Goal: Task Accomplishment & Management: Use online tool/utility

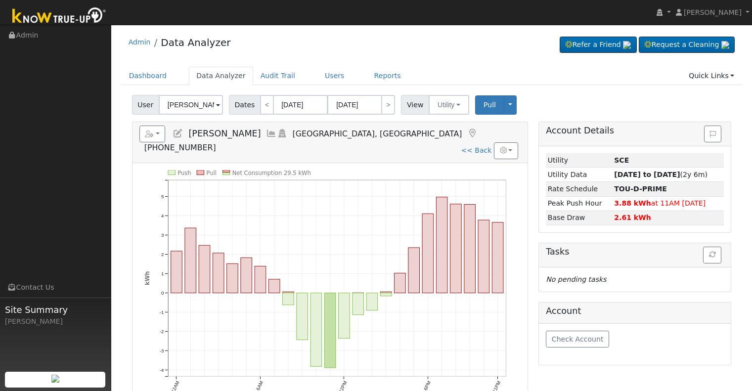
scroll to position [49, 0]
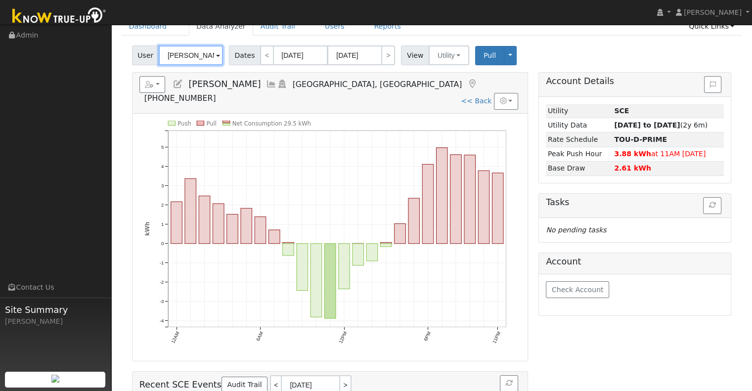
click at [180, 55] on input "[PERSON_NAME]" at bounding box center [191, 55] width 64 height 20
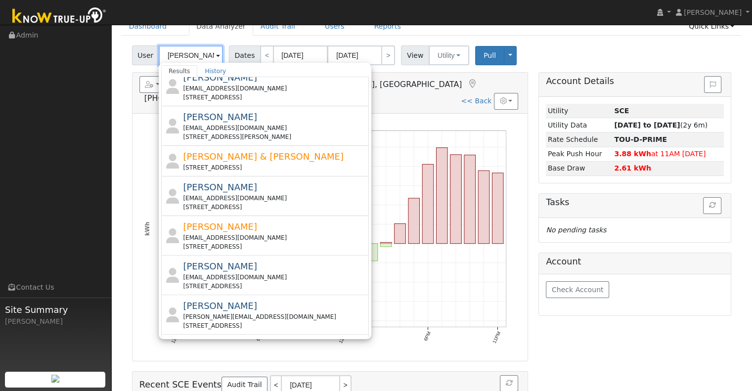
scroll to position [329, 0]
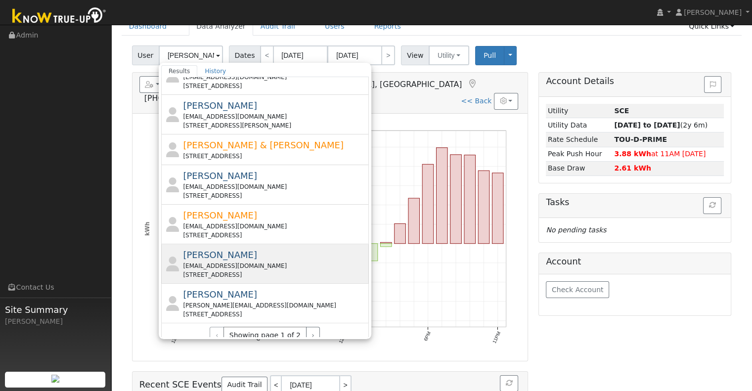
click at [242, 261] on div "[EMAIL_ADDRESS][DOMAIN_NAME]" at bounding box center [274, 265] width 183 height 9
type input "[PERSON_NAME]"
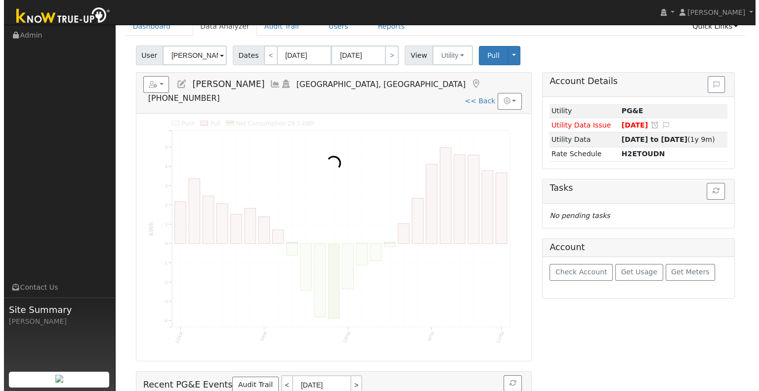
scroll to position [0, 0]
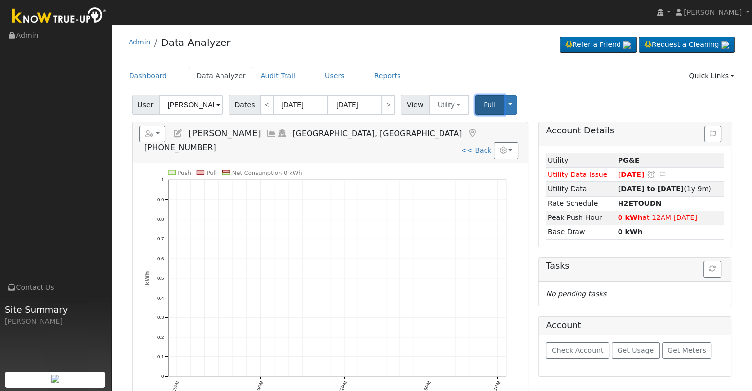
click at [483, 108] on span "Pull" at bounding box center [489, 105] width 12 height 8
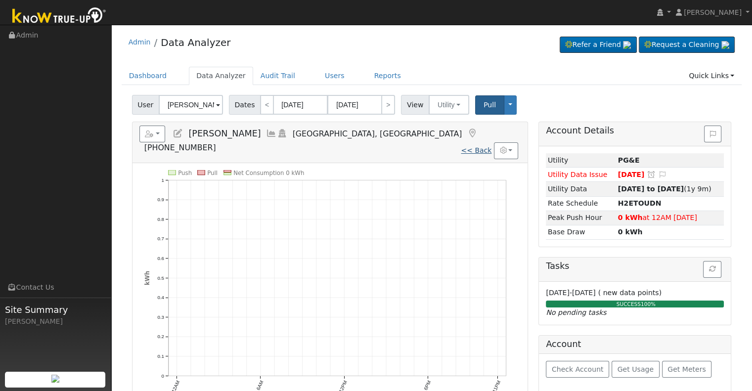
click at [476, 146] on link "<< Back" at bounding box center [476, 150] width 31 height 8
type input "[DATE]"
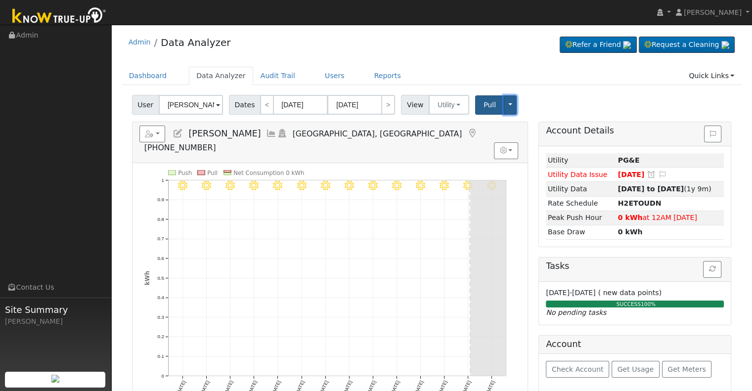
click at [504, 104] on button "Toggle Dropdown" at bounding box center [510, 104] width 13 height 19
click at [514, 183] on link "Disconnect Utility" at bounding box center [540, 183] width 75 height 14
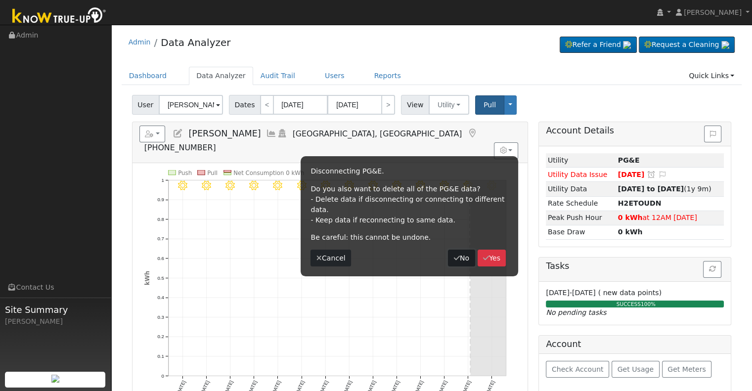
click at [459, 250] on button "No" at bounding box center [461, 258] width 27 height 17
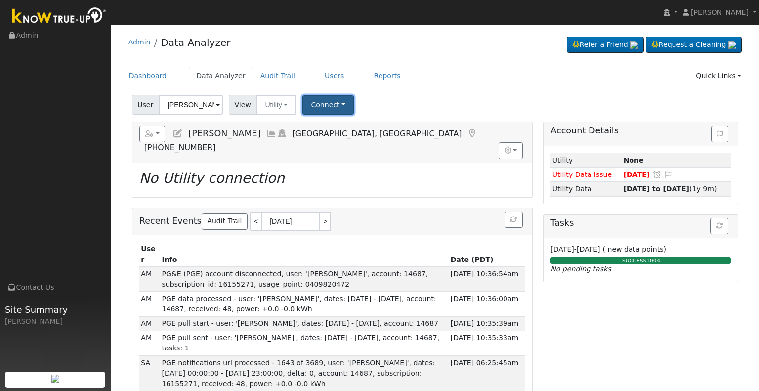
click at [322, 104] on button "Connect" at bounding box center [327, 104] width 51 height 19
click at [324, 124] on link "Select a Provider" at bounding box center [341, 127] width 77 height 14
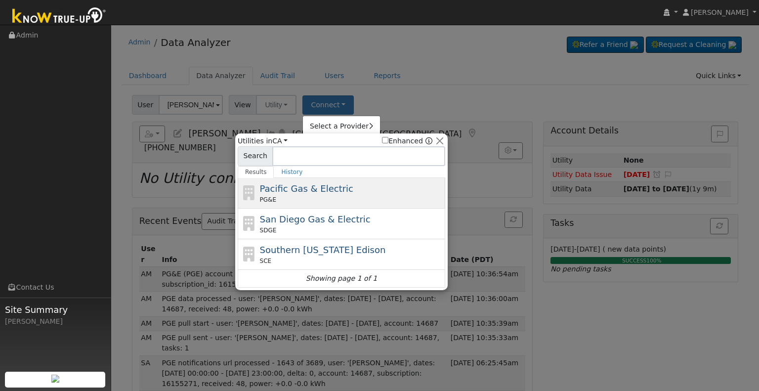
click at [312, 187] on span "Pacific Gas & Electric" at bounding box center [306, 188] width 93 height 10
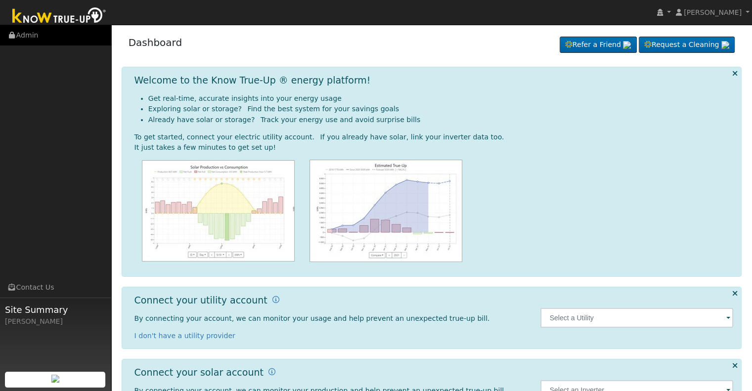
click at [36, 33] on link "Admin" at bounding box center [55, 35] width 111 height 20
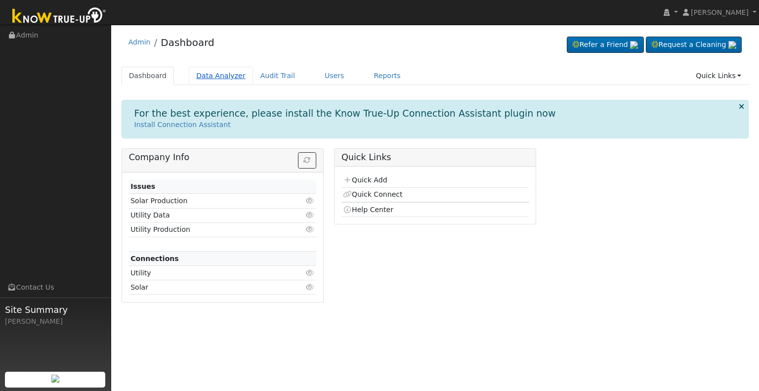
click at [210, 75] on link "Data Analyzer" at bounding box center [221, 76] width 64 height 18
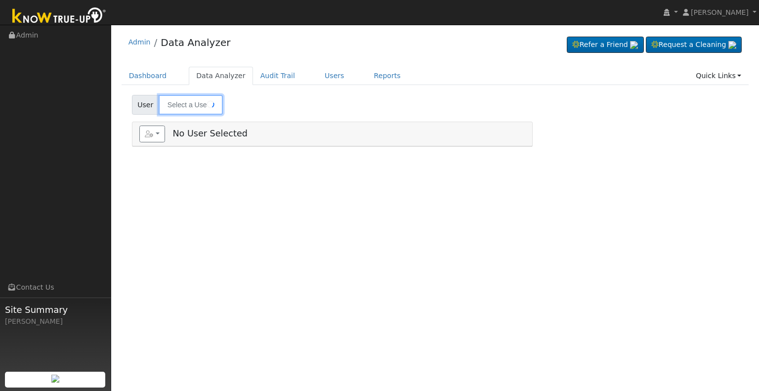
type input "[PERSON_NAME]"
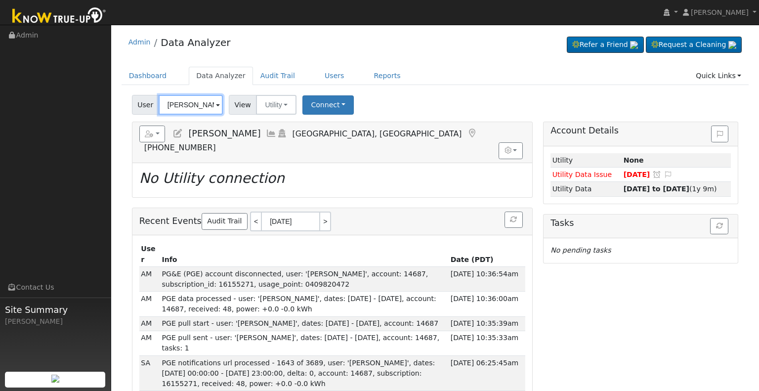
click at [186, 106] on input "[PERSON_NAME]" at bounding box center [191, 105] width 64 height 20
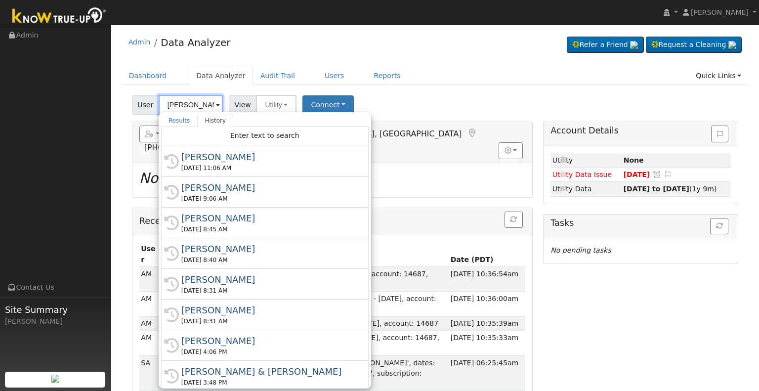
click at [185, 106] on input "Ray Cooper" at bounding box center [191, 105] width 64 height 20
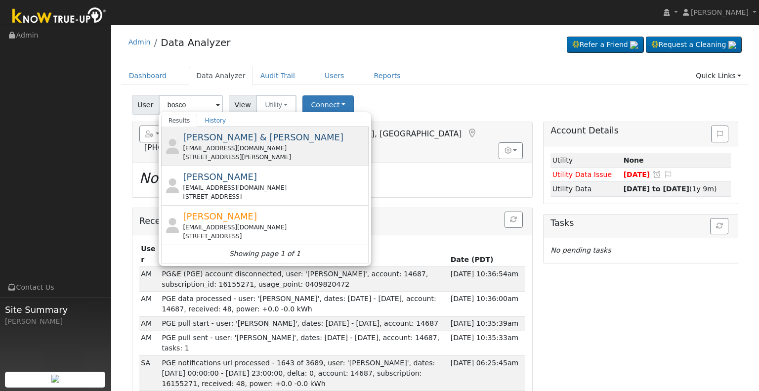
click at [238, 146] on div "sam_frisbie@yahoo.com" at bounding box center [274, 148] width 183 height 9
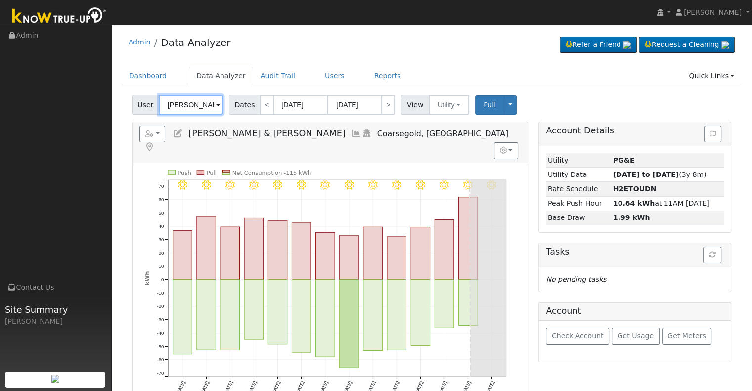
click at [191, 107] on input "Samantha & Dominic Bosco" at bounding box center [191, 105] width 64 height 20
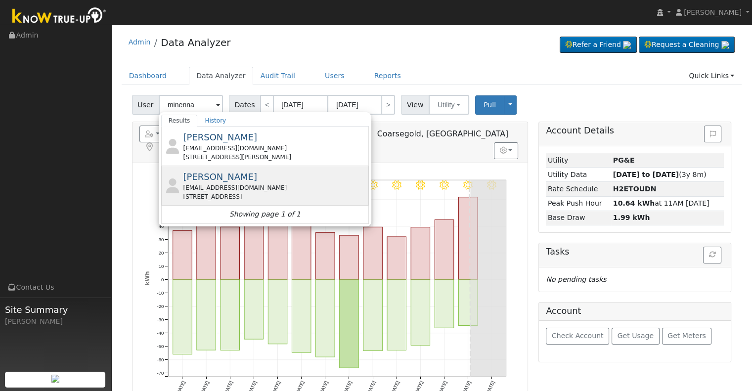
click at [278, 187] on div "hannahminenna@icloud.com" at bounding box center [274, 187] width 183 height 9
type input "Hannah Minenna"
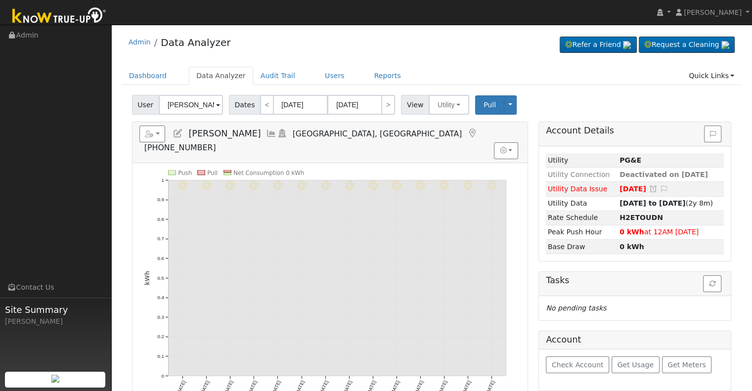
click at [266, 131] on icon at bounding box center [271, 133] width 11 height 9
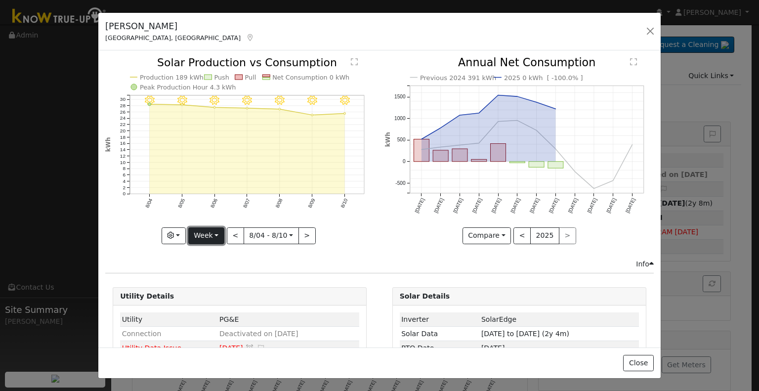
click at [208, 230] on button "Week" at bounding box center [206, 235] width 36 height 17
click at [209, 294] on link "Year" at bounding box center [223, 297] width 69 height 14
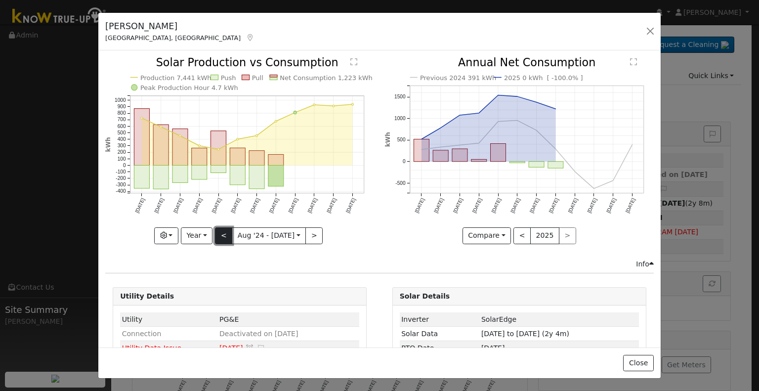
click at [226, 233] on button "<" at bounding box center [223, 235] width 17 height 17
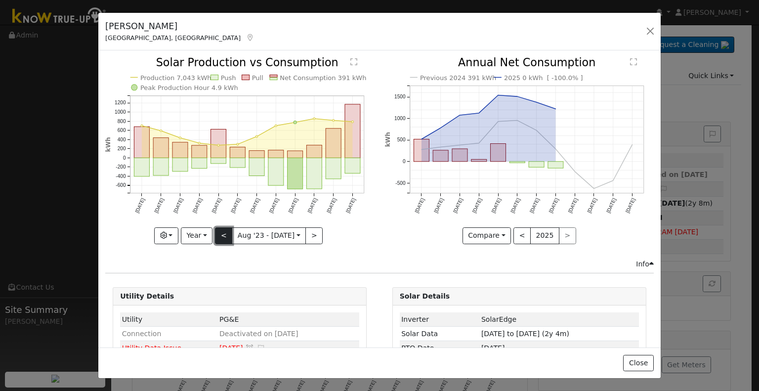
click at [224, 238] on button "<" at bounding box center [223, 235] width 17 height 17
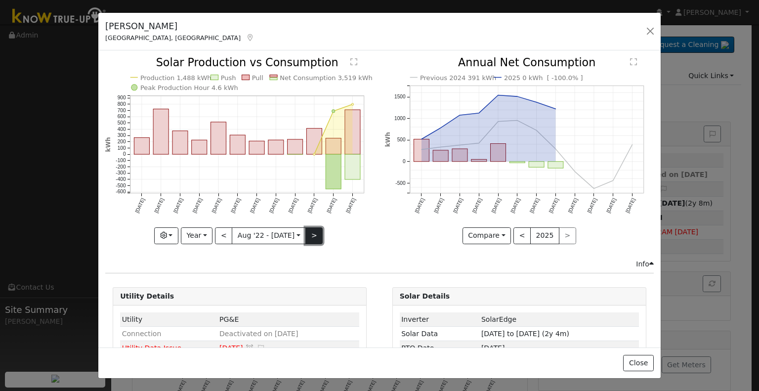
click at [308, 234] on button ">" at bounding box center [313, 235] width 17 height 17
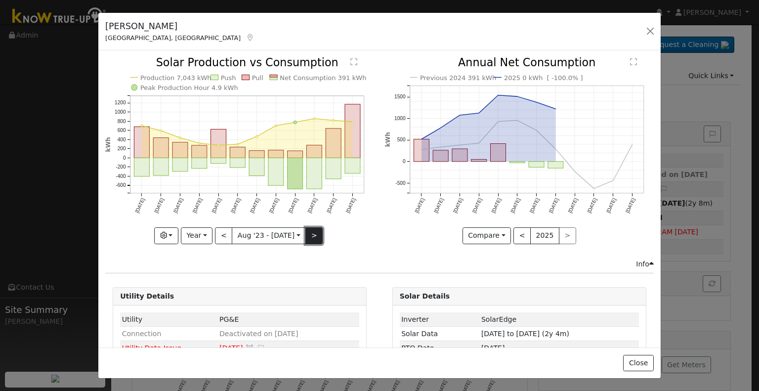
click at [308, 234] on button ">" at bounding box center [313, 235] width 17 height 17
type input "2024-08-01"
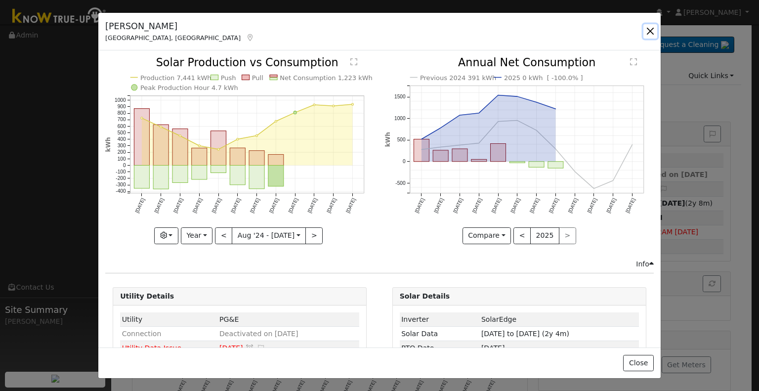
click at [650, 30] on button "button" at bounding box center [650, 31] width 14 height 14
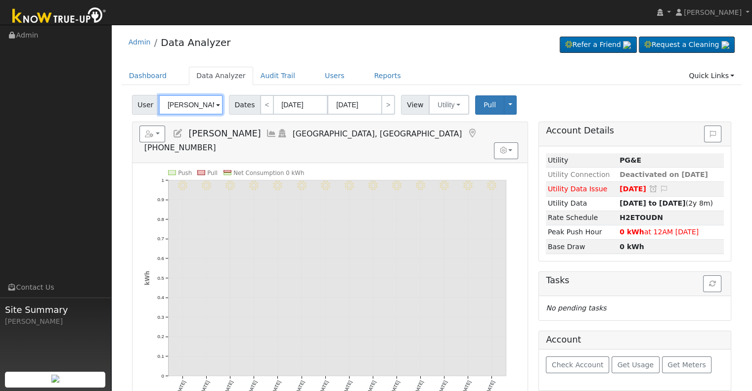
click at [202, 106] on input "Hannah Minenna" at bounding box center [191, 105] width 64 height 20
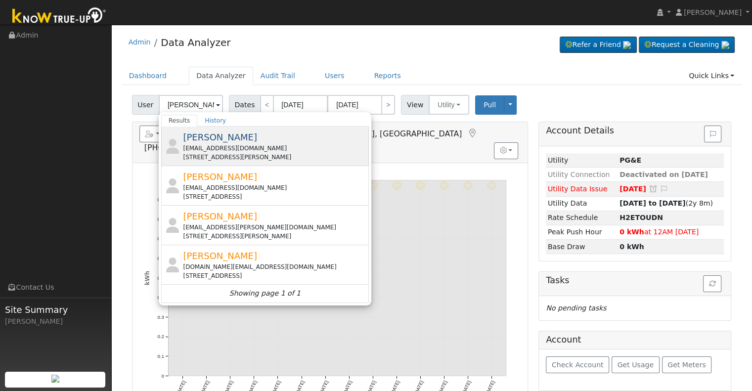
click at [270, 144] on div "brendarsmith2010@gmail.com" at bounding box center [274, 148] width 183 height 9
type input "Gary Smith"
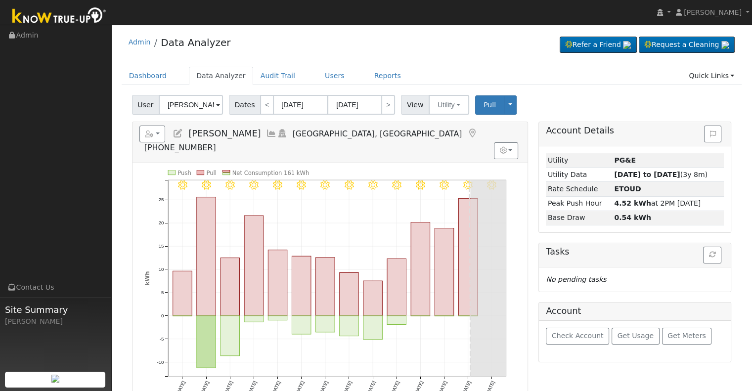
click at [266, 131] on icon at bounding box center [271, 133] width 11 height 9
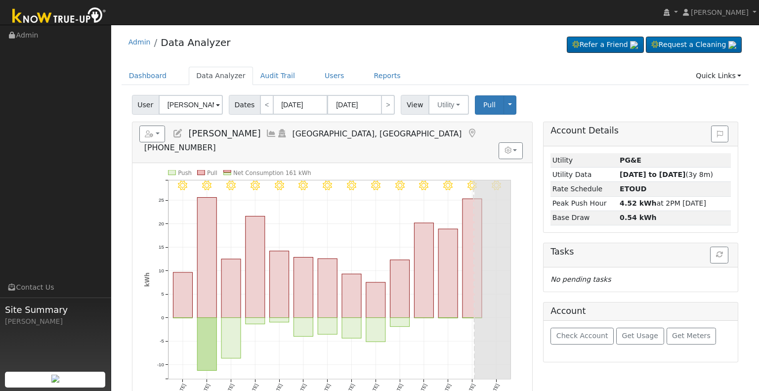
select select "7"
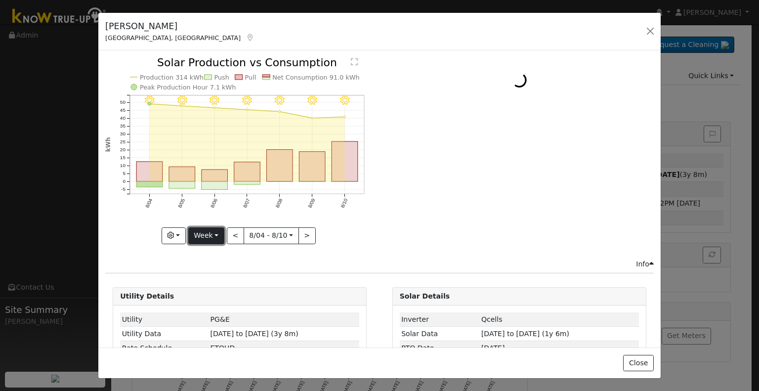
click at [208, 231] on button "Week" at bounding box center [206, 235] width 36 height 17
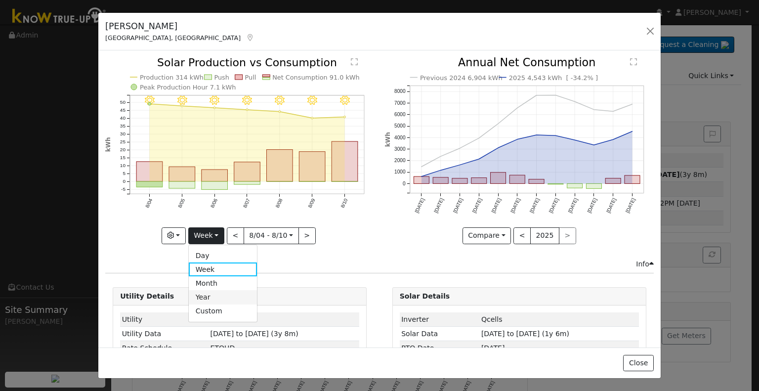
click at [214, 292] on link "Year" at bounding box center [223, 297] width 69 height 14
type input "2024-08-01"
type input "2024"
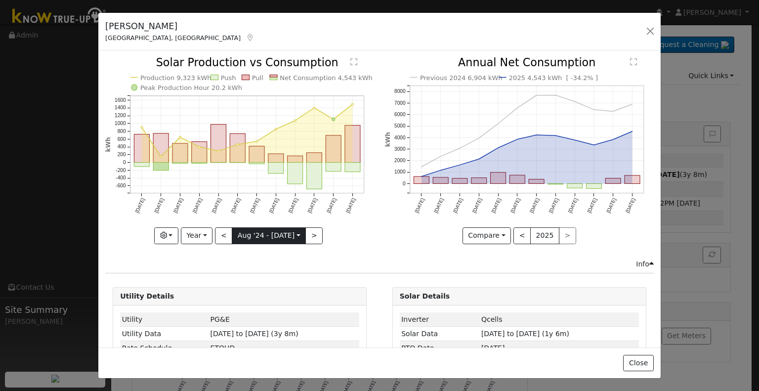
click at [261, 233] on input "2024-08-01" at bounding box center [268, 236] width 73 height 16
click at [206, 246] on div "Production 9,323 kWh Push Pull Net Consumption 4,543 kWh Peak Production Hour 2…" at bounding box center [239, 157] width 279 height 201
click at [225, 231] on button "<" at bounding box center [223, 235] width 17 height 17
type input "2023-08-01"
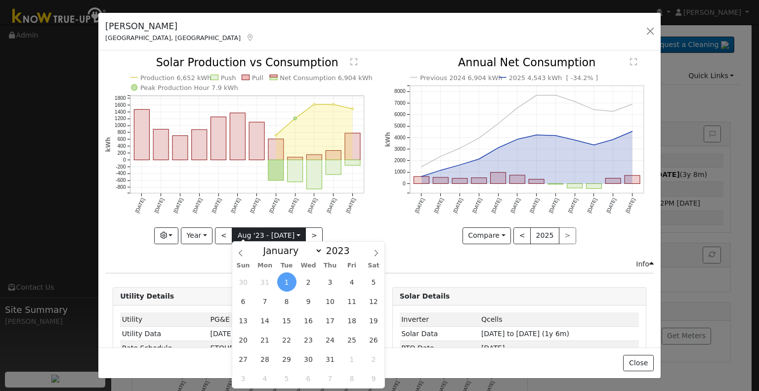
click at [259, 234] on input "2023-08-01" at bounding box center [268, 236] width 73 height 16
click at [352, 254] on span at bounding box center [355, 253] width 7 height 5
click at [352, 247] on span at bounding box center [355, 247] width 7 height 5
type input "2024"
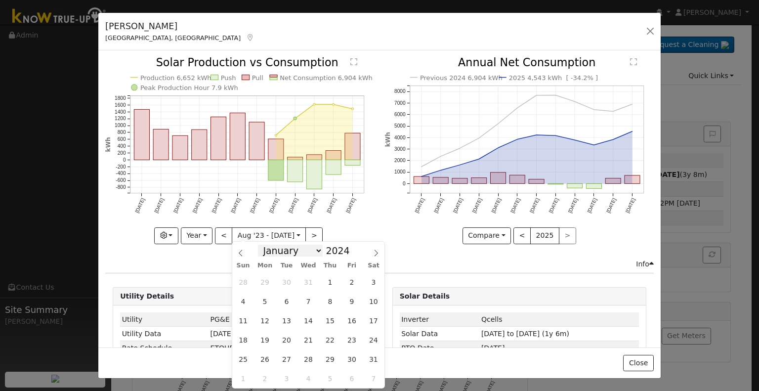
click at [302, 252] on select "January February March April May June July August September October November De…" at bounding box center [290, 251] width 65 height 12
select select "2"
click at [266, 245] on select "January February March April May June July August September October November De…" at bounding box center [290, 251] width 65 height 12
click at [261, 319] on span "11" at bounding box center [265, 320] width 19 height 19
type input "2024-03-11"
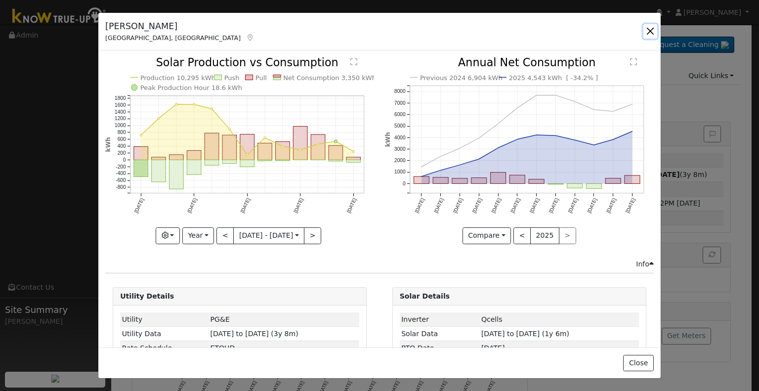
click at [653, 32] on button "button" at bounding box center [650, 31] width 14 height 14
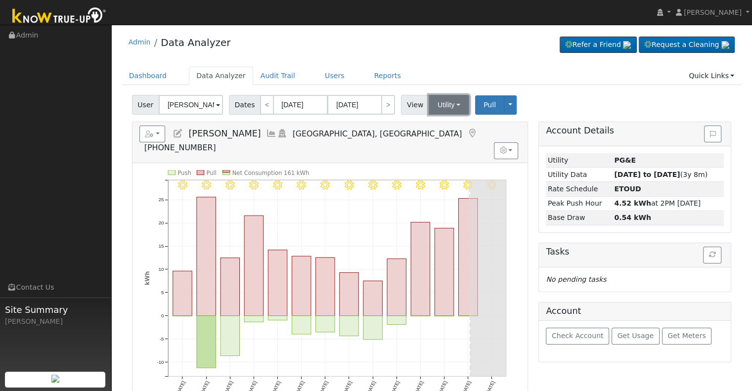
click at [448, 99] on button "Utility" at bounding box center [448, 105] width 41 height 20
click at [427, 141] on link "Solar" at bounding box center [461, 141] width 69 height 14
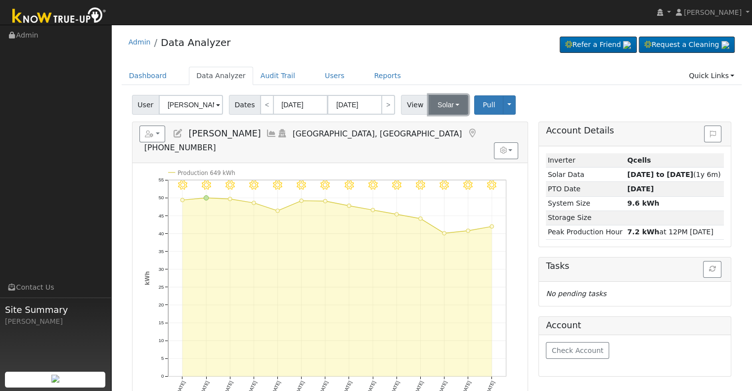
click at [436, 108] on button "Solar" at bounding box center [448, 105] width 40 height 20
click at [445, 123] on link "Utility" at bounding box center [461, 127] width 69 height 14
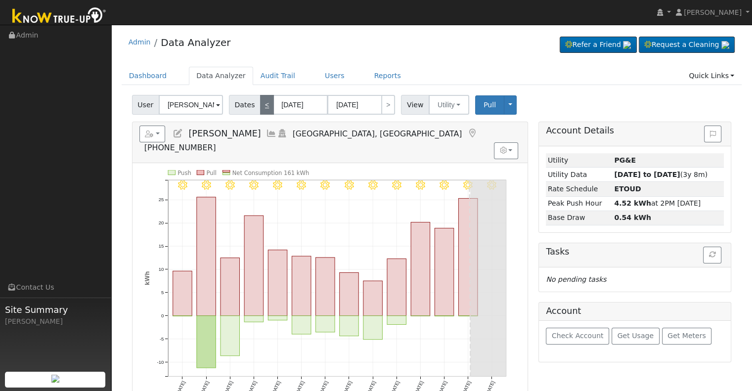
click at [265, 108] on link "<" at bounding box center [267, 105] width 14 height 20
type input "07/15/2025"
type input "07/28/2025"
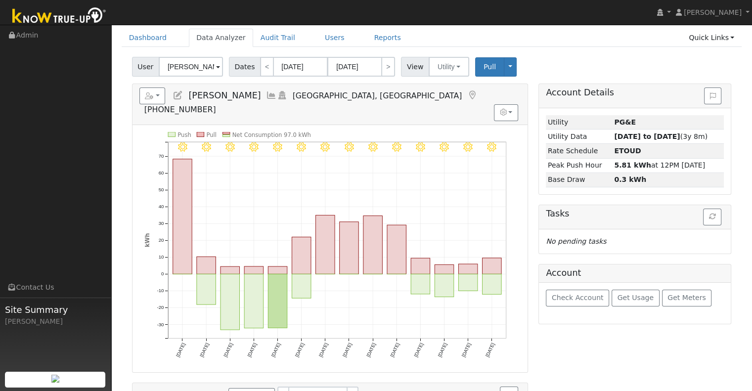
scroll to position [49, 0]
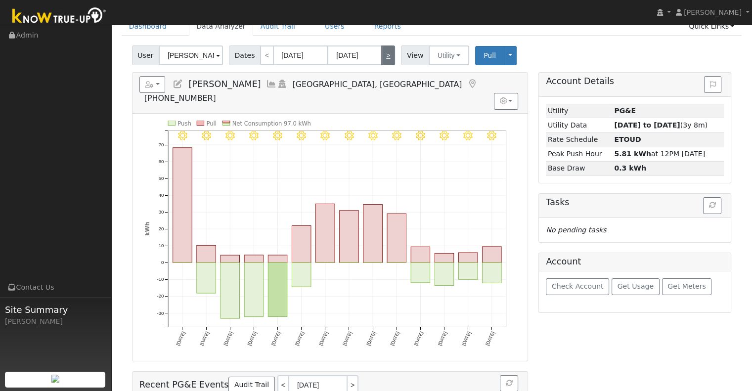
click at [384, 58] on link ">" at bounding box center [388, 55] width 14 height 20
type input "[DATE]"
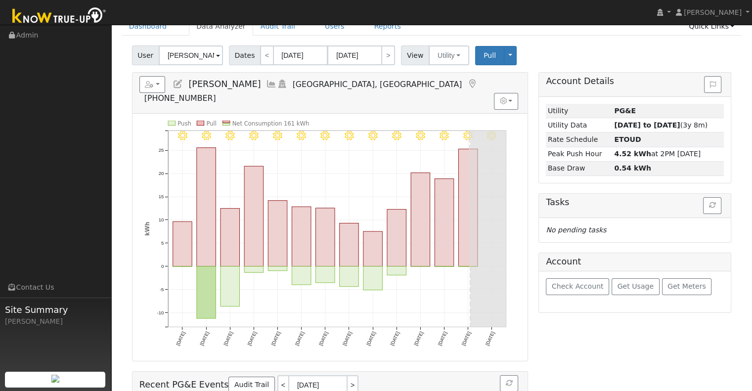
scroll to position [0, 0]
